Goal: Navigation & Orientation: Find specific page/section

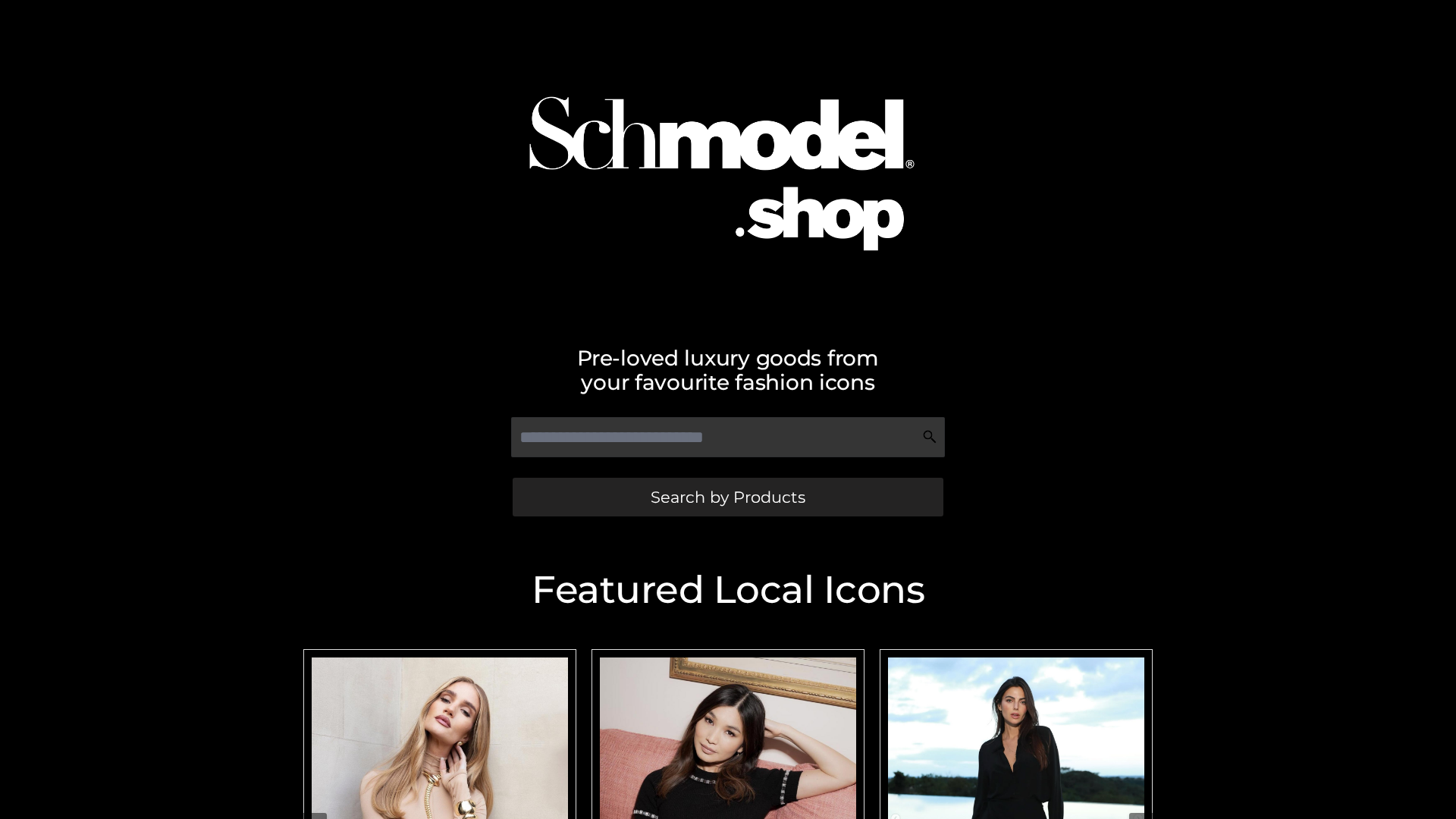
click at [727, 497] on span "Search by Products" at bounding box center [728, 497] width 154 height 16
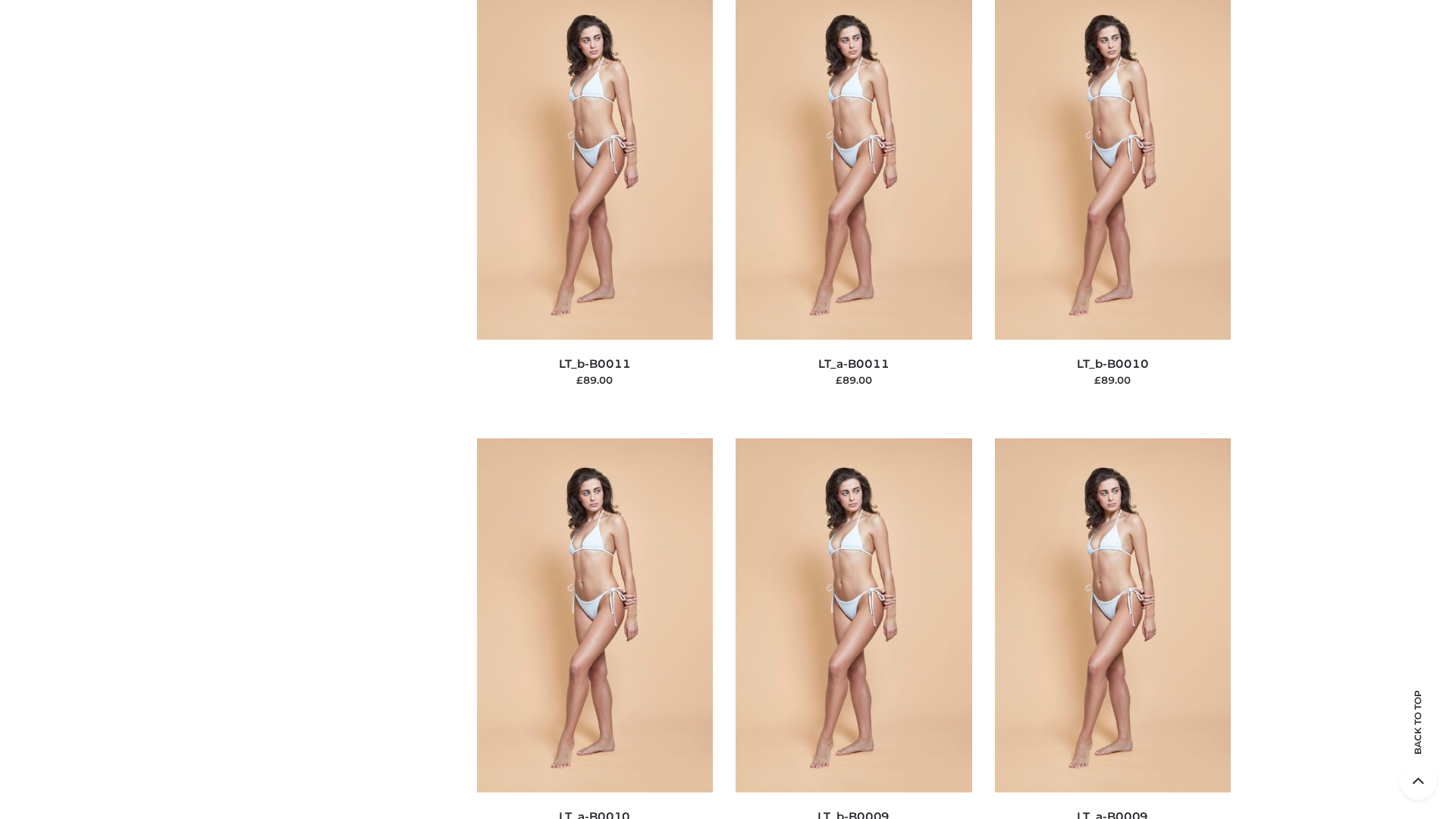
scroll to position [6809, 0]
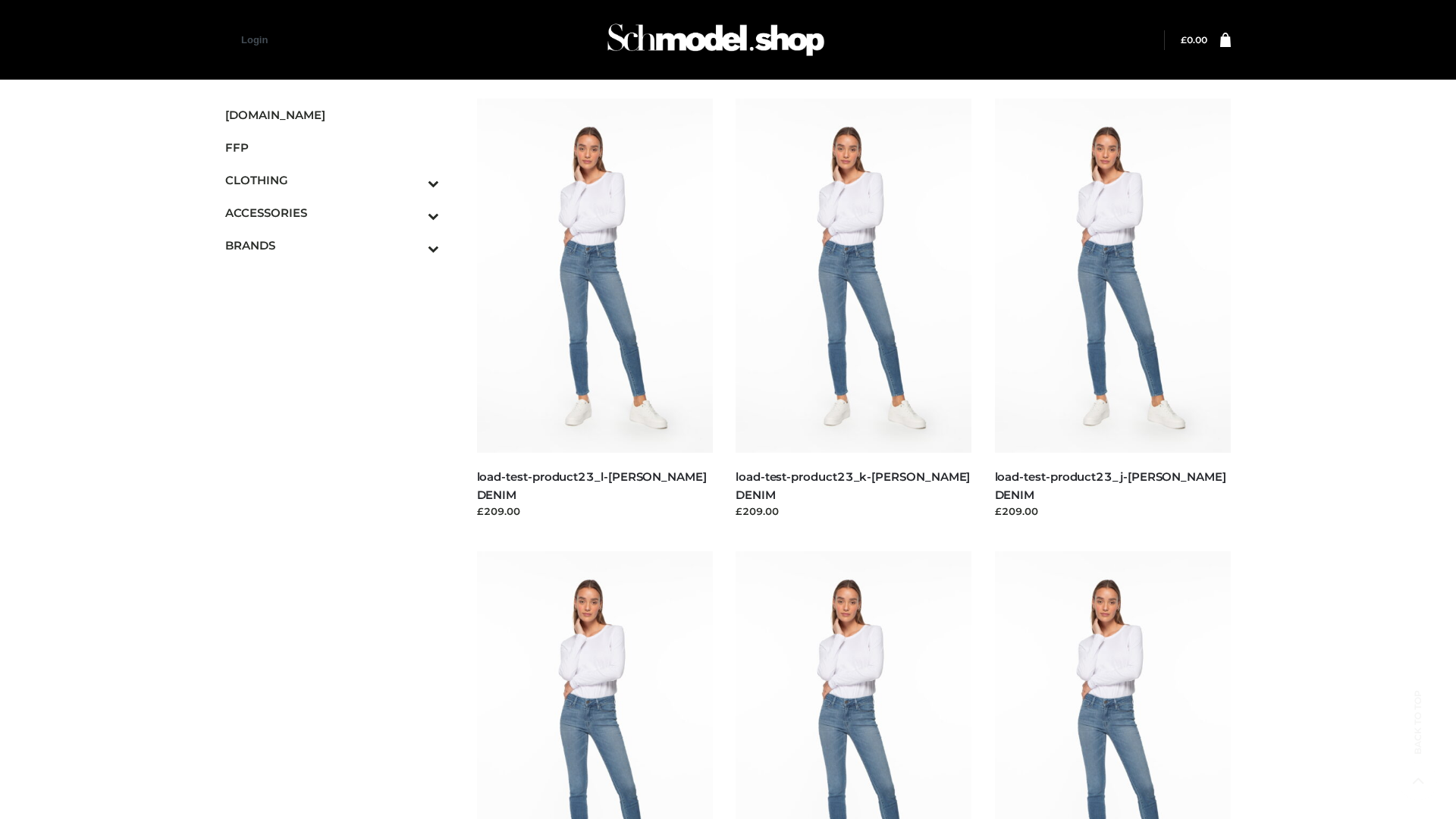
scroll to position [1329, 0]
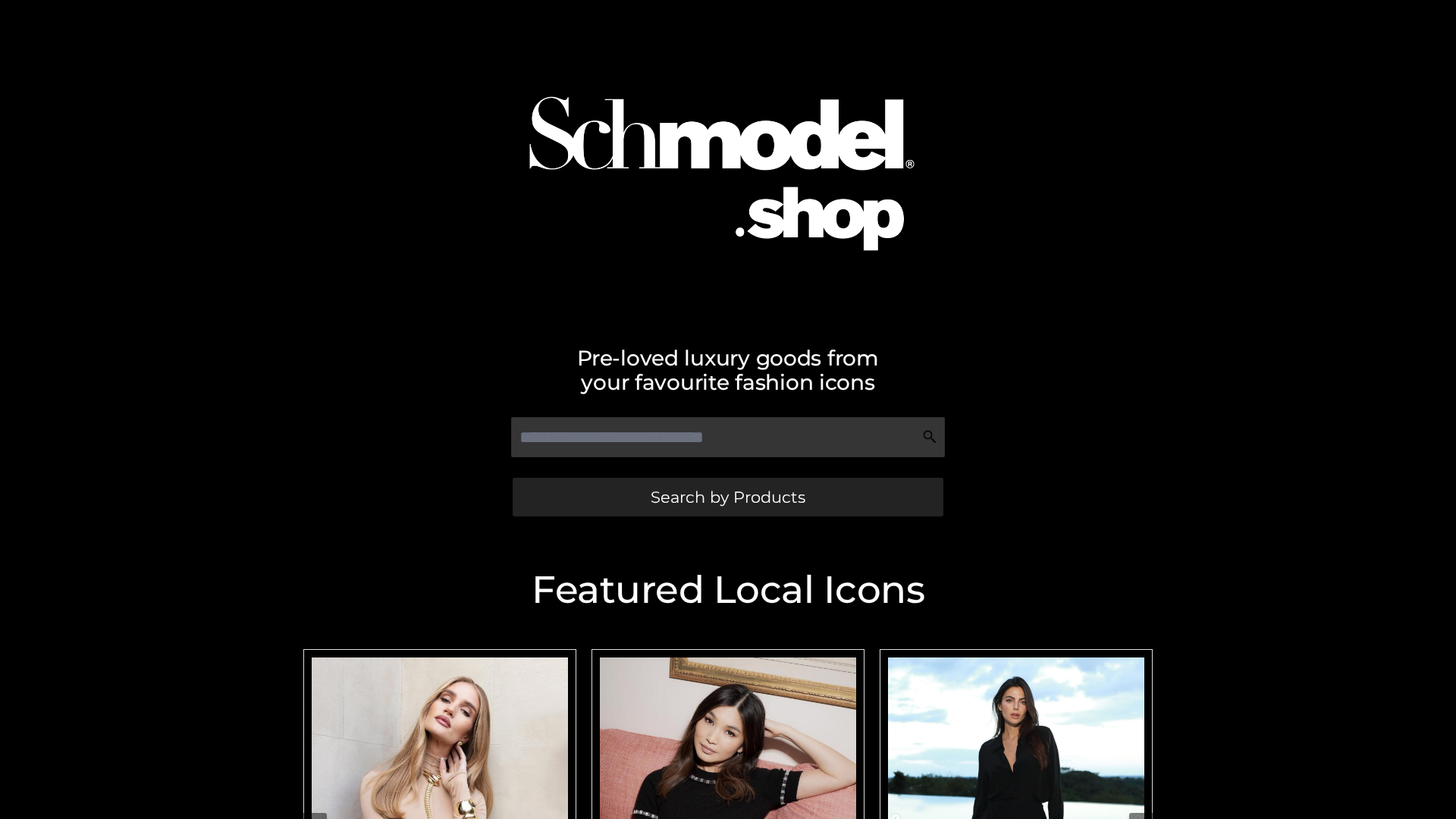
click at [727, 497] on span "Search by Products" at bounding box center [728, 497] width 154 height 16
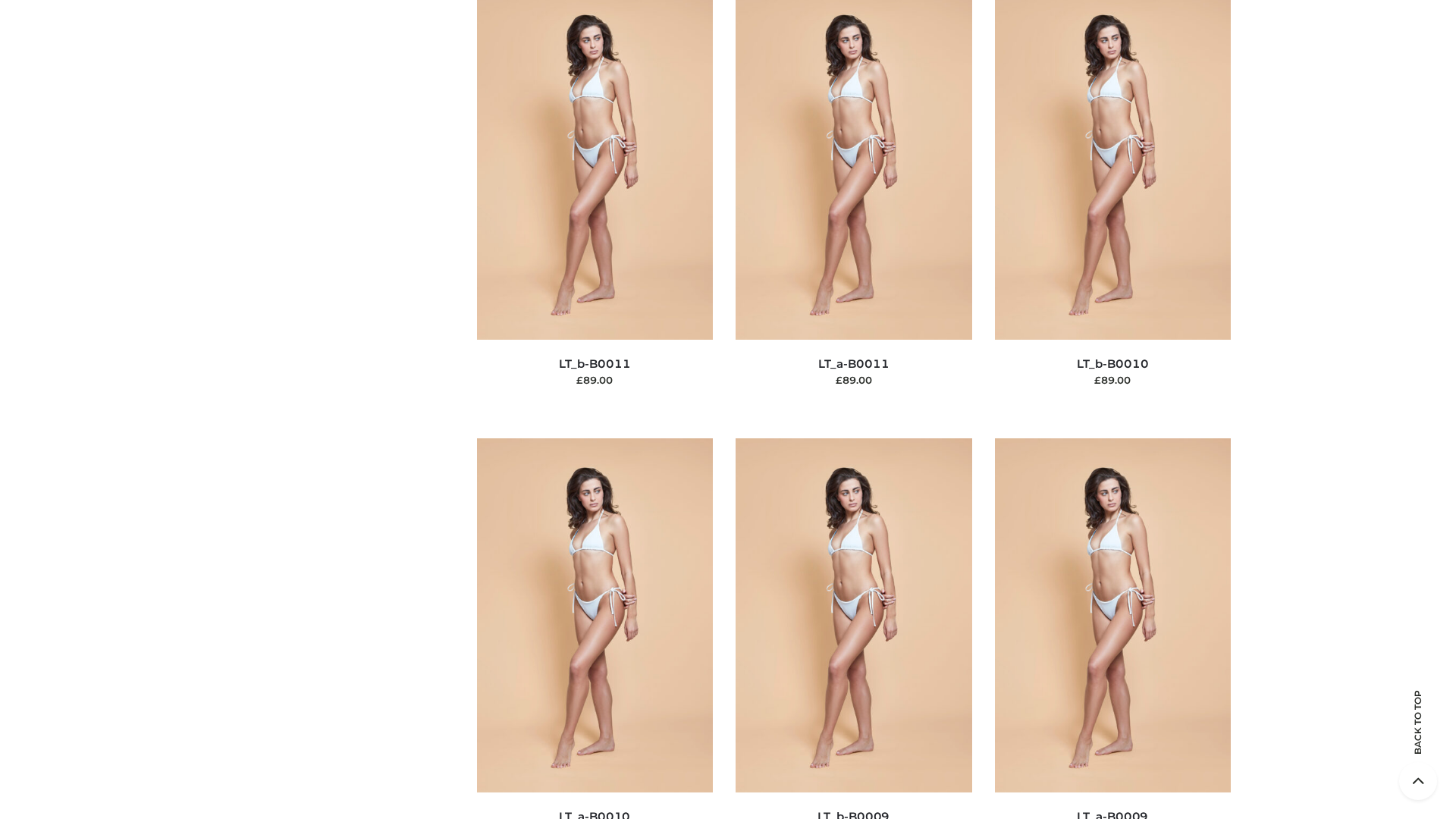
scroll to position [6809, 0]
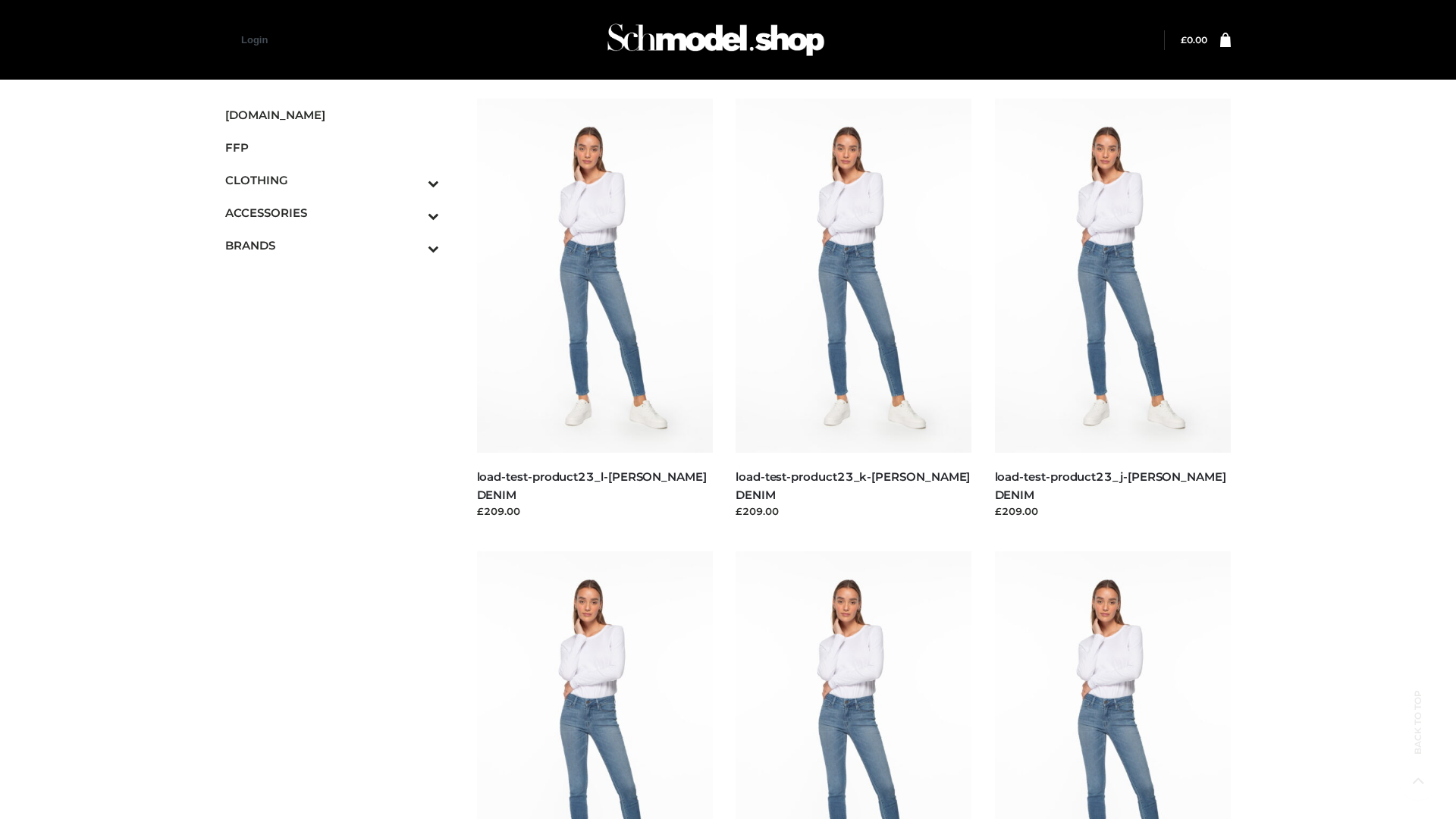
scroll to position [1329, 0]
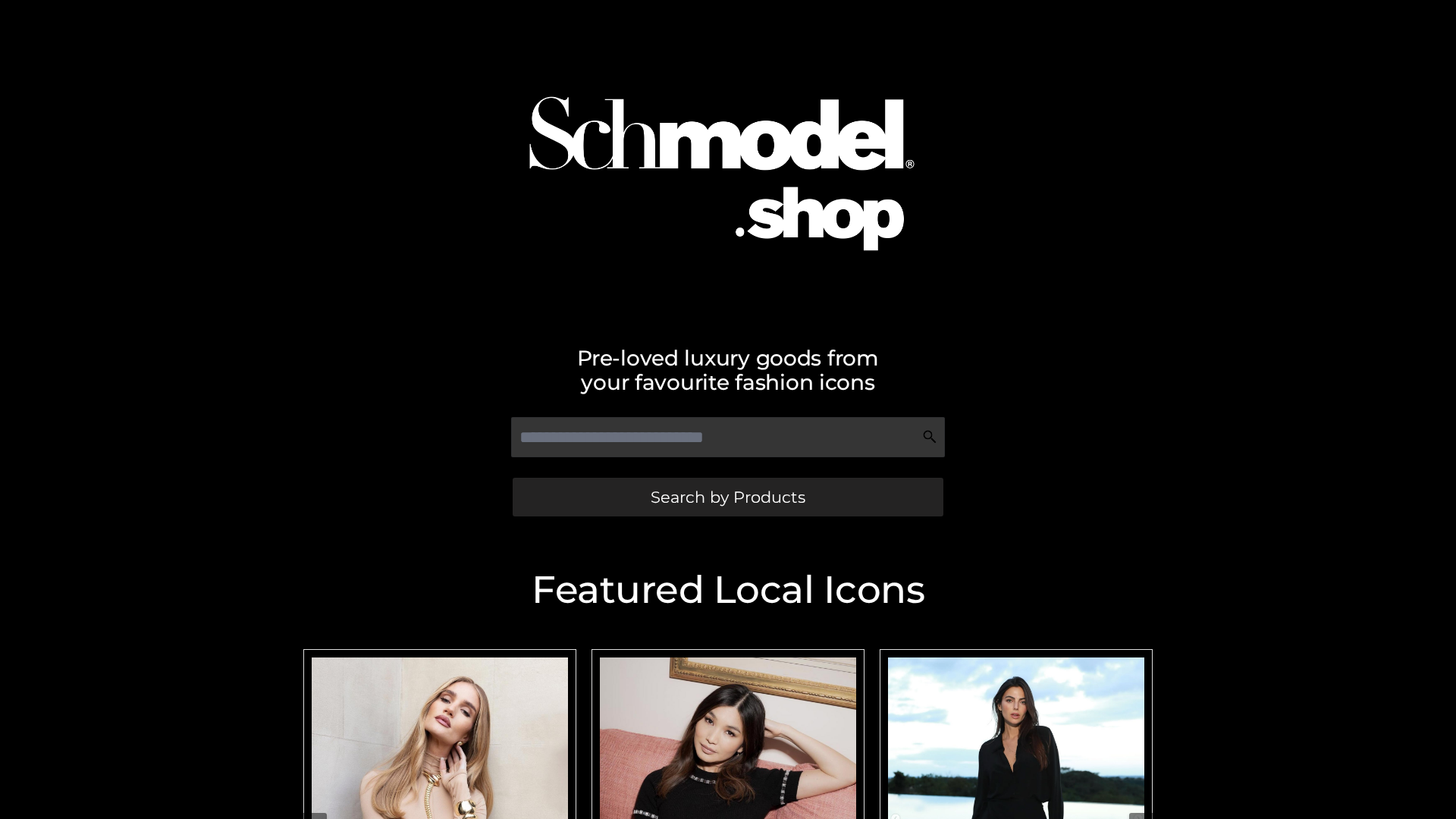
click at [727, 497] on span "Search by Products" at bounding box center [728, 497] width 154 height 16
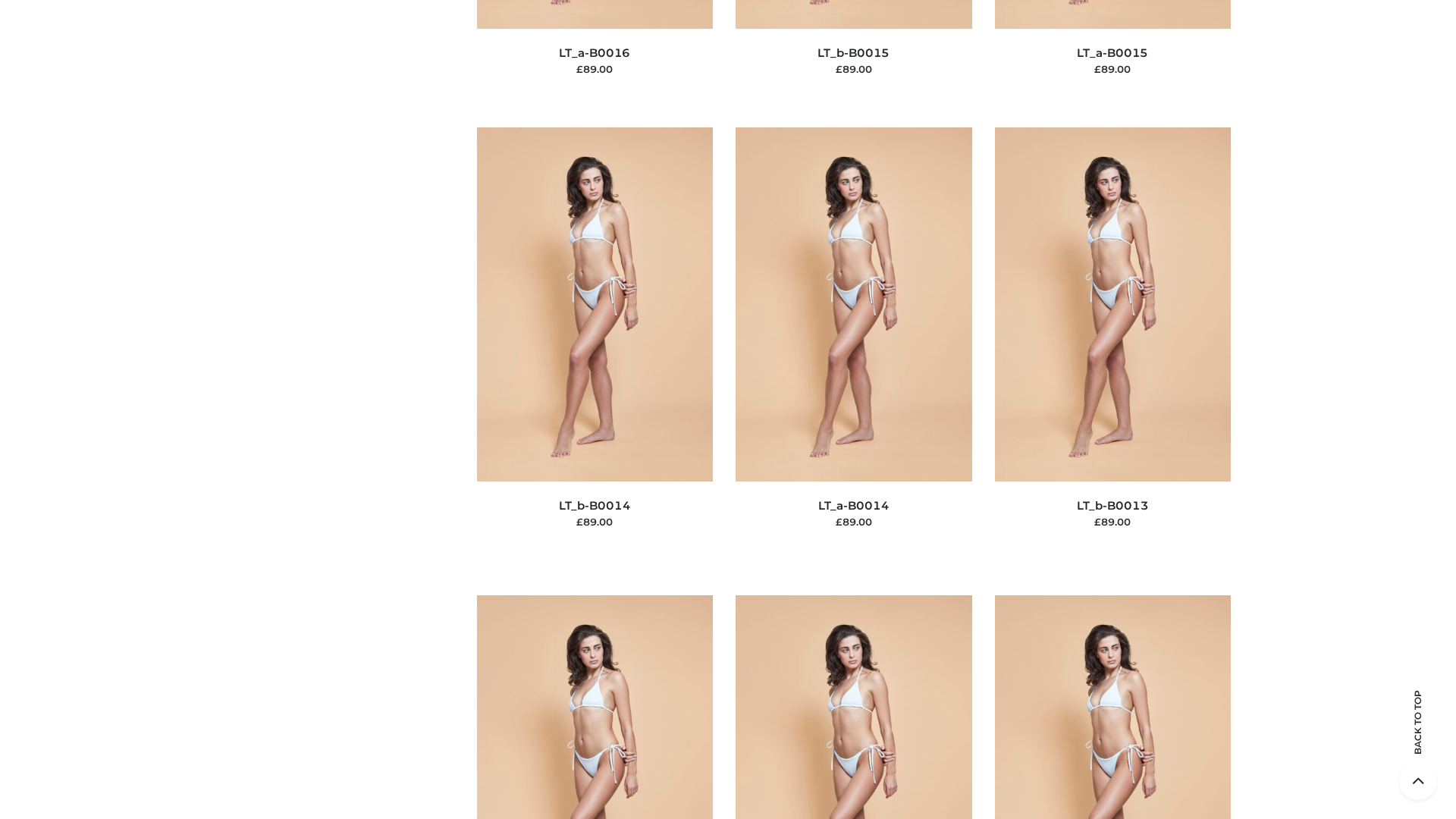
scroll to position [5392, 0]
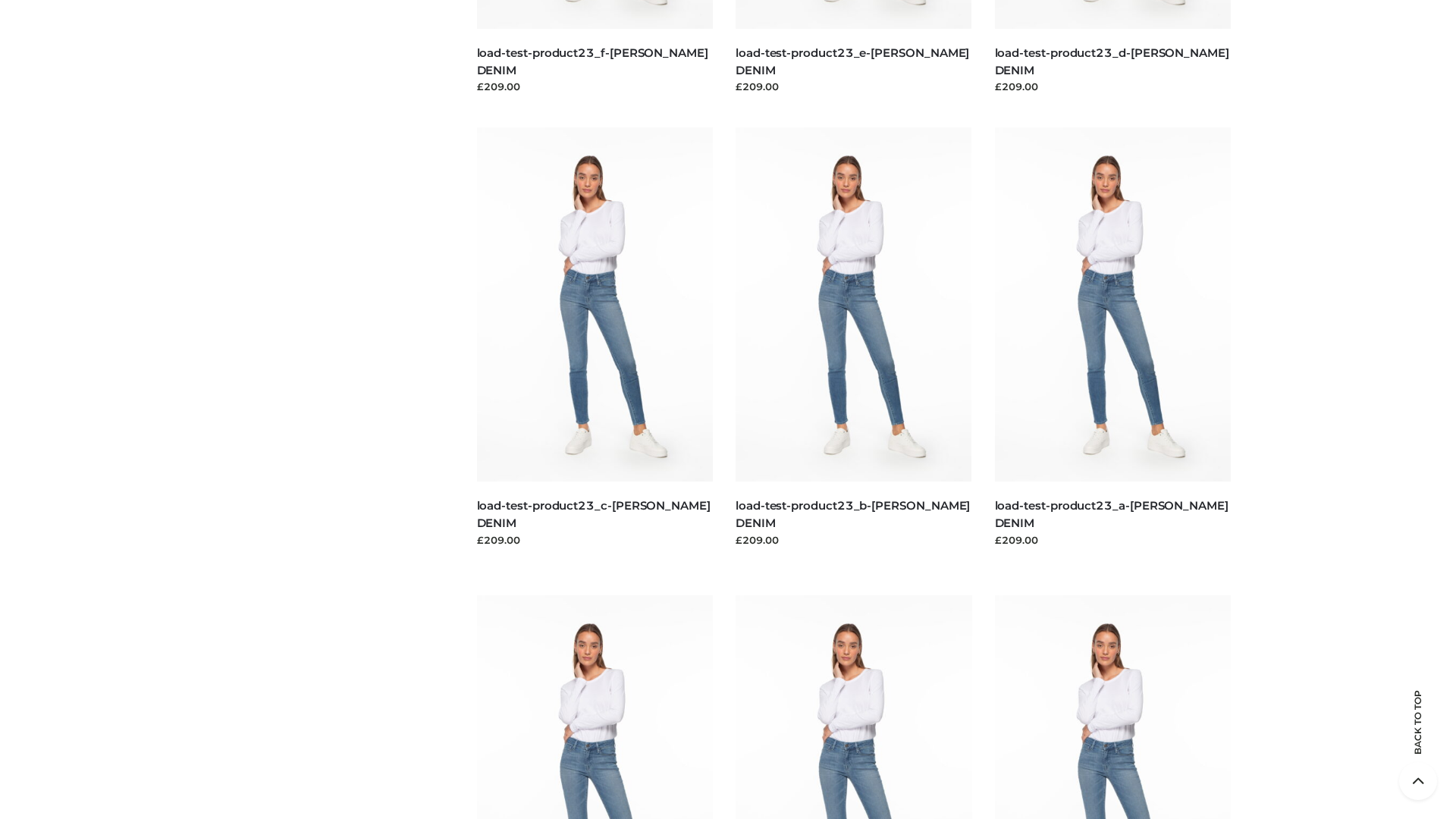
scroll to position [1329, 0]
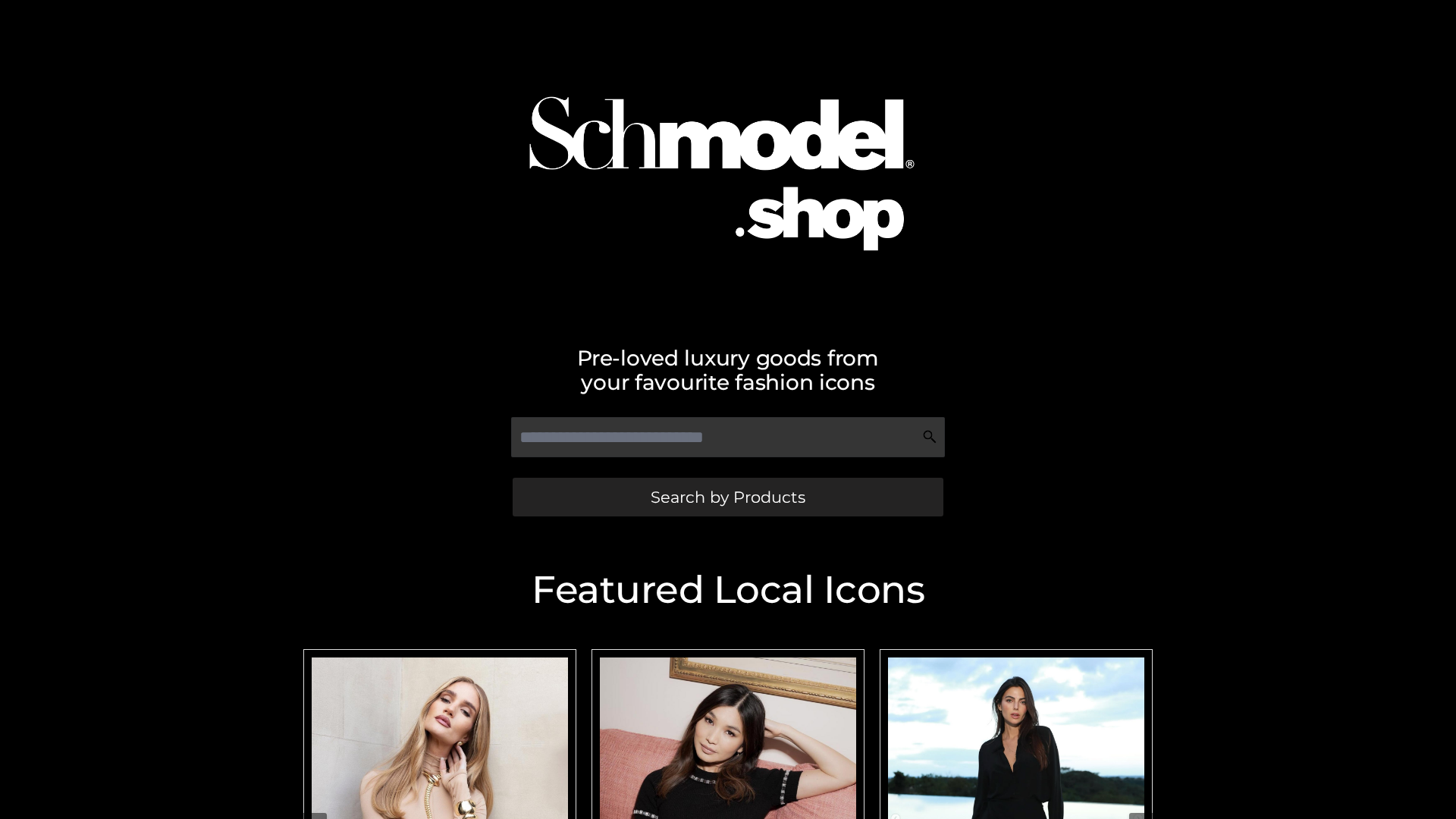
click at [727, 497] on span "Search by Products" at bounding box center [728, 497] width 154 height 16
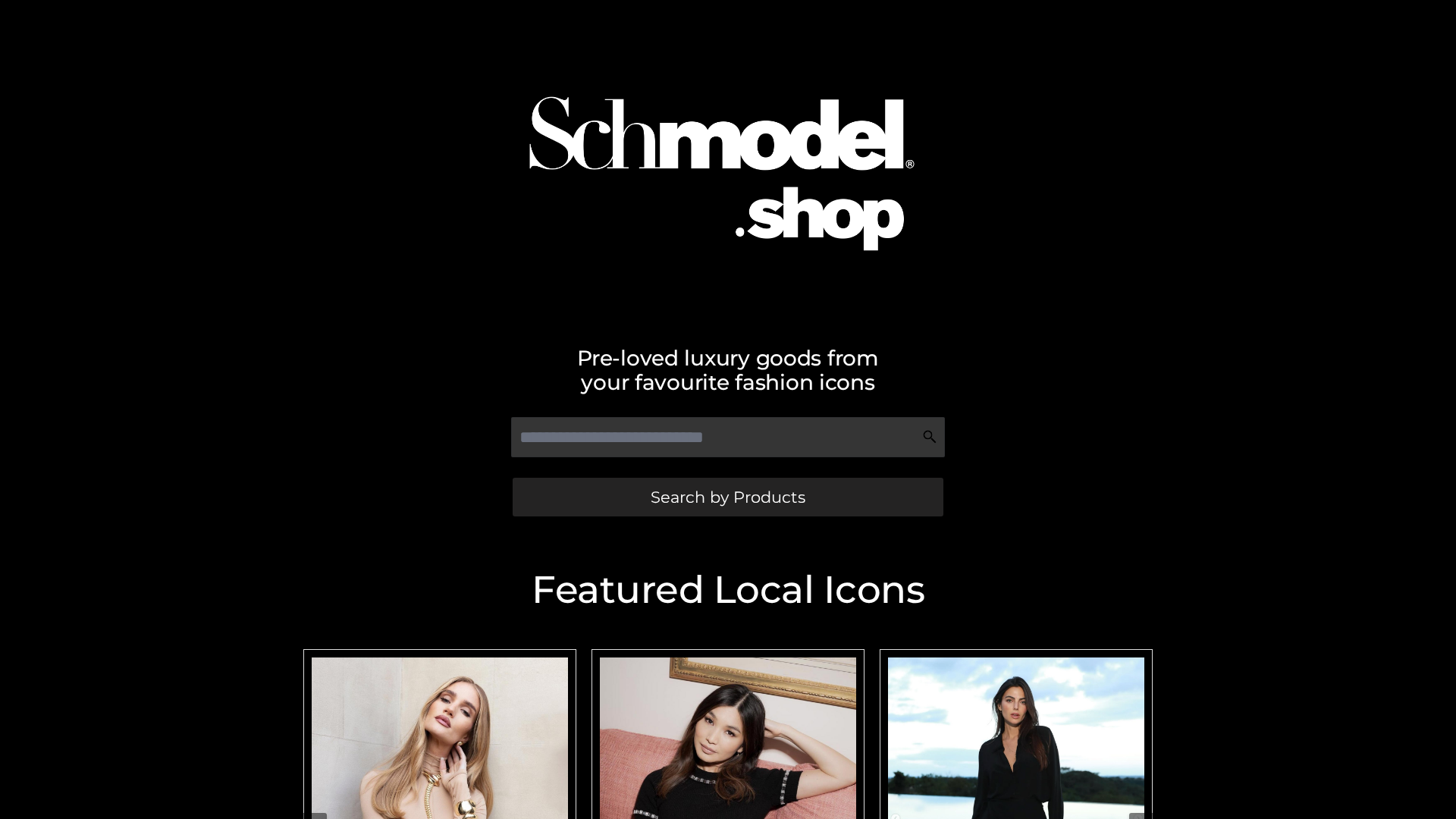
click at [727, 497] on span "Search by Products" at bounding box center [728, 497] width 154 height 16
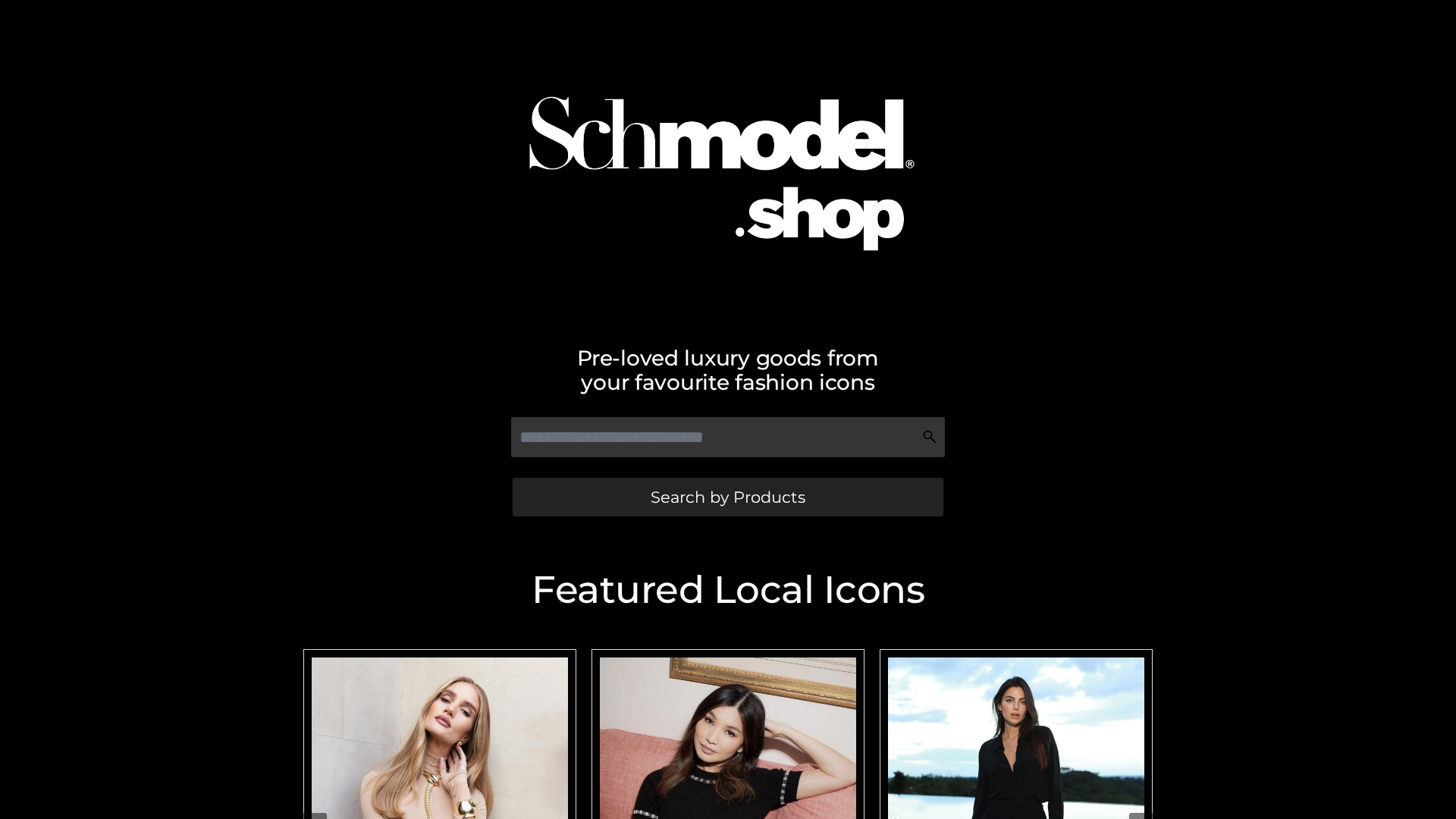
click at [727, 497] on span "Search by Products" at bounding box center [728, 497] width 154 height 16
